Goal: Task Accomplishment & Management: Complete application form

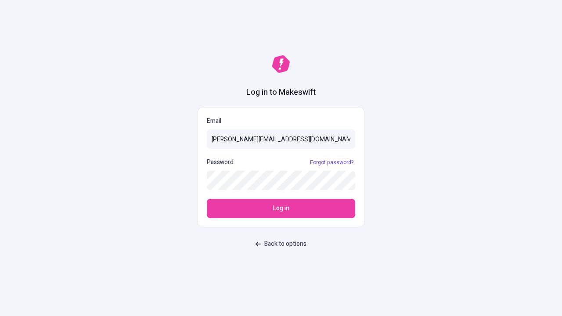
type input "[PERSON_NAME][EMAIL_ADDRESS][DOMAIN_NAME]"
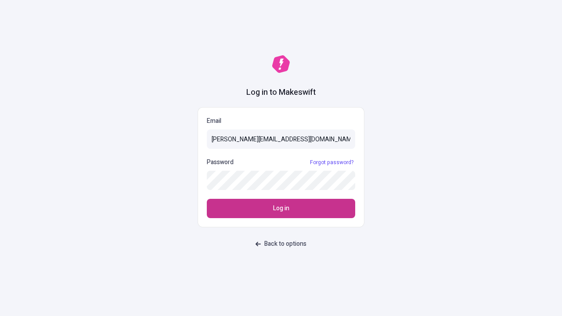
click at [281, 209] on span "Log in" at bounding box center [281, 209] width 16 height 10
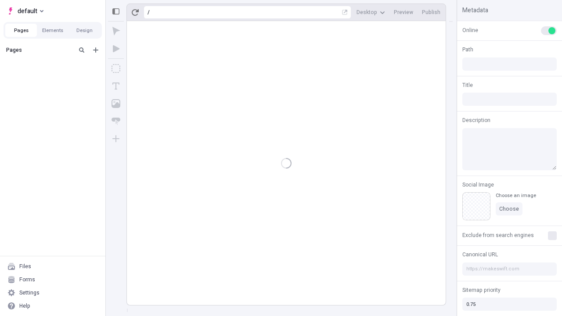
type input "/page"
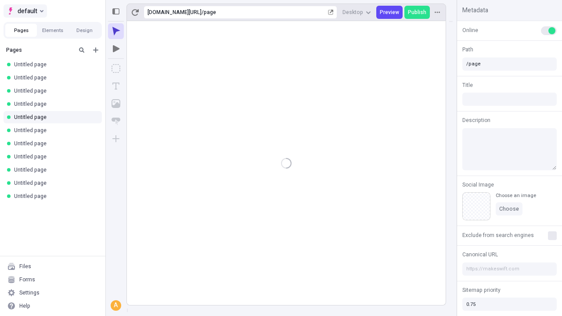
click at [25, 11] on span "default" at bounding box center [28, 11] width 20 height 11
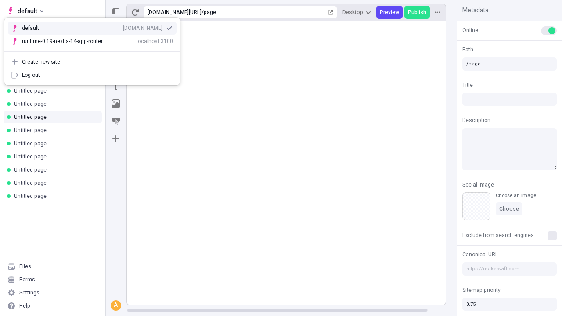
click at [123, 26] on div "[DOMAIN_NAME]" at bounding box center [143, 28] width 40 height 7
click at [96, 50] on icon "Add new" at bounding box center [95, 49] width 5 height 5
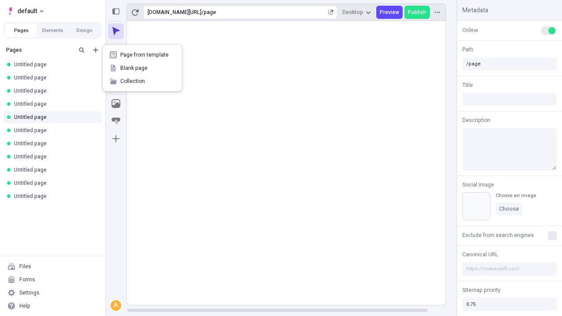
click at [142, 68] on span "Blank page" at bounding box center [147, 68] width 54 height 7
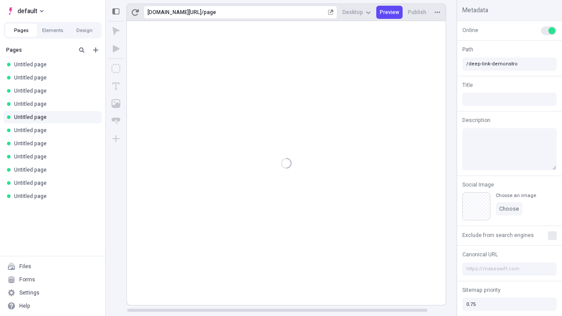
type input "/deep-link-demonstro"
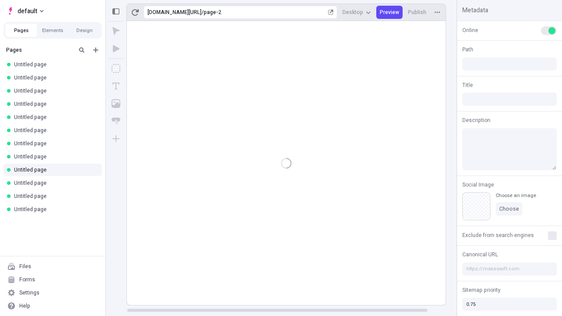
type input "/page-2"
